Goal: Information Seeking & Learning: Learn about a topic

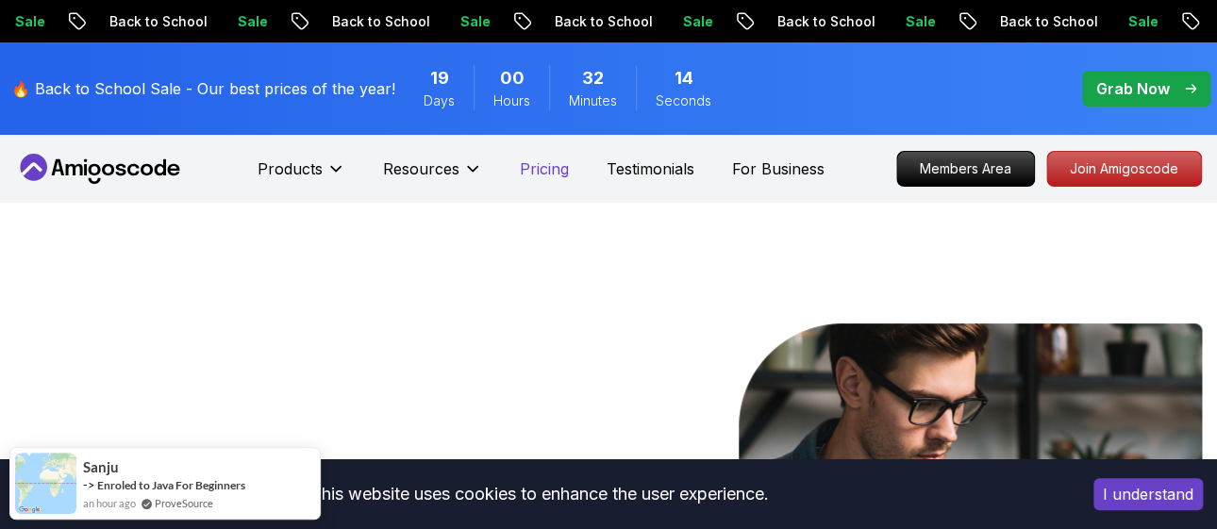
click at [545, 177] on p "Pricing" at bounding box center [544, 169] width 49 height 23
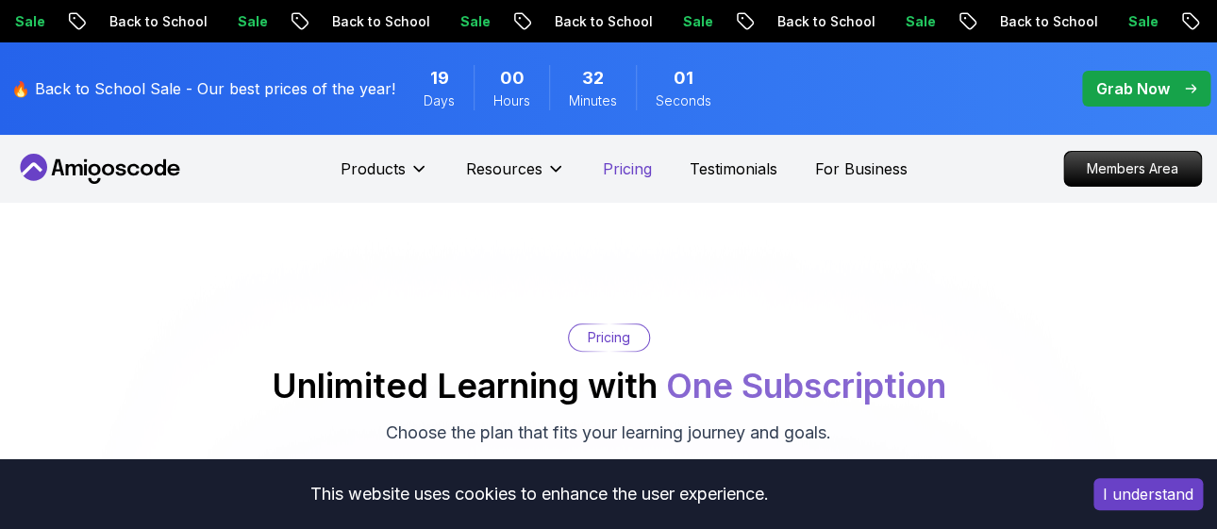
click at [620, 166] on p "Pricing" at bounding box center [627, 169] width 49 height 23
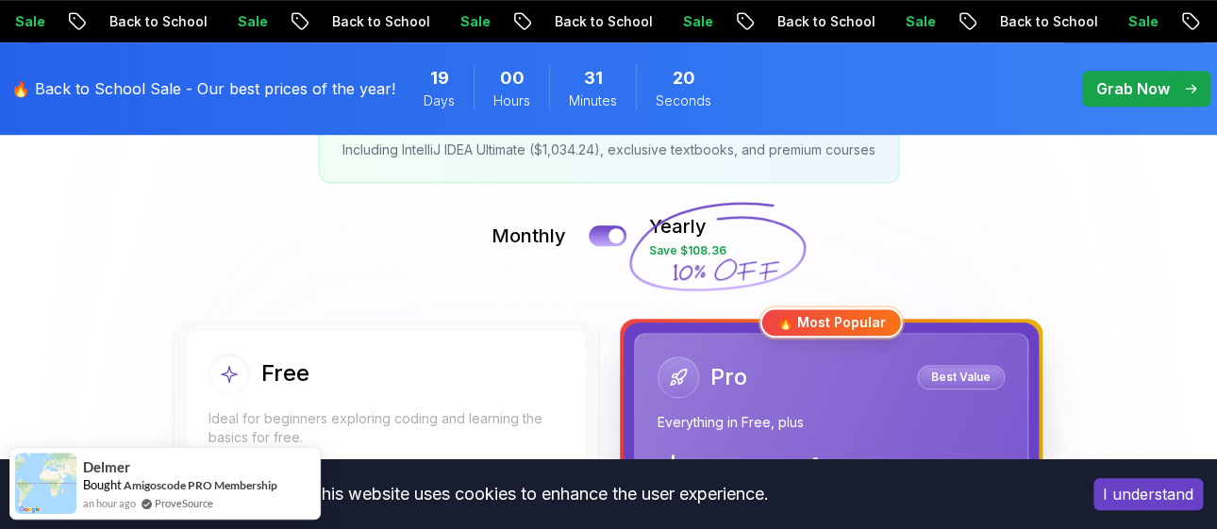
scroll to position [368, 0]
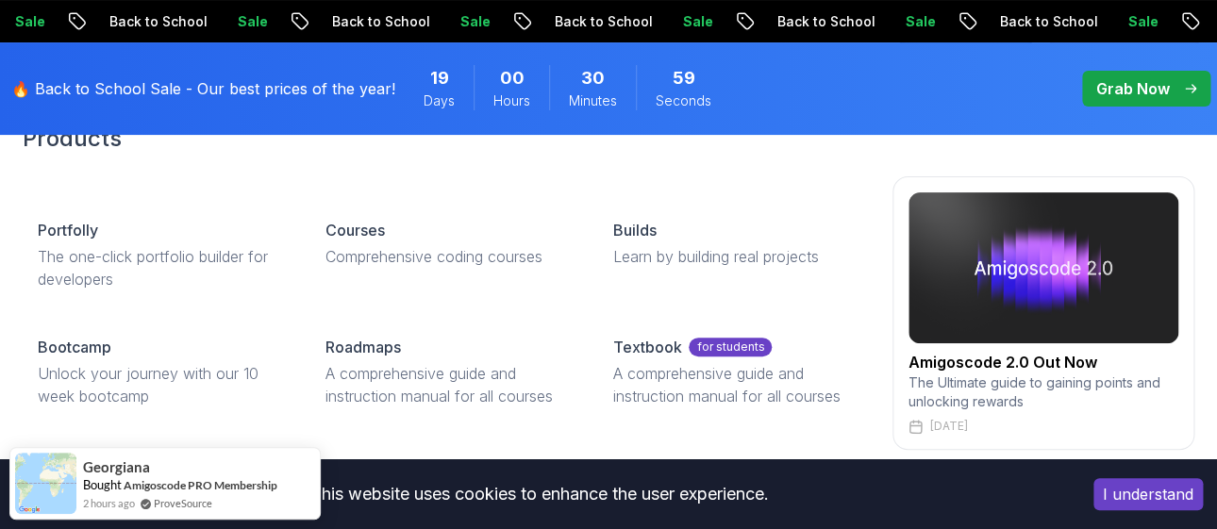
scroll to position [110, 0]
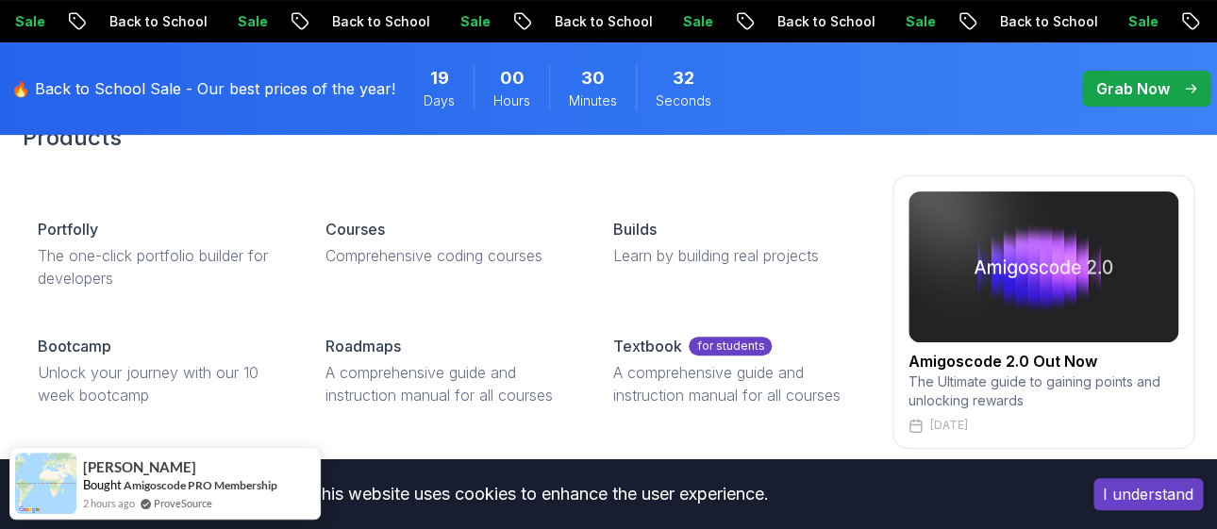
click at [312, 233] on link "Courses Comprehensive coding courses" at bounding box center [446, 242] width 273 height 79
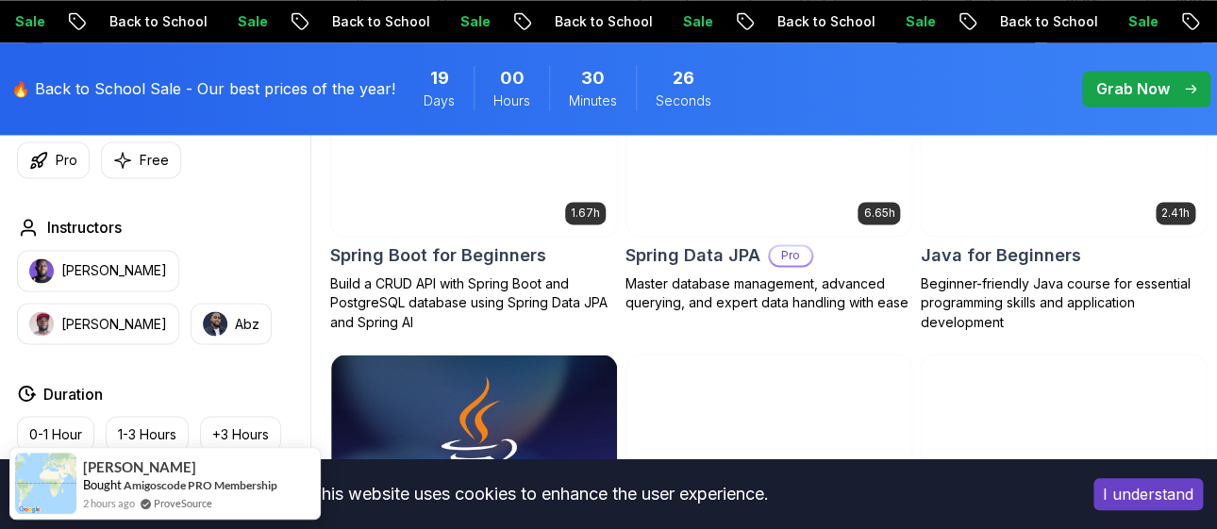
scroll to position [986, 0]
